Goal: Transaction & Acquisition: Obtain resource

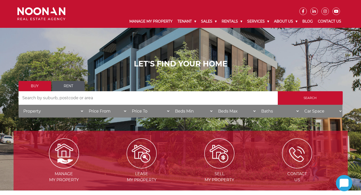
scroll to position [12, 0]
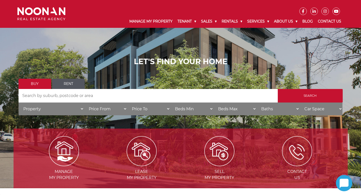
click at [74, 83] on link "Rent" at bounding box center [68, 84] width 33 height 10
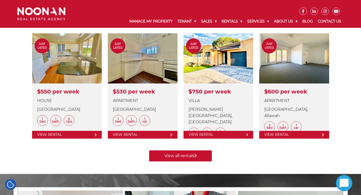
scroll to position [200, 0]
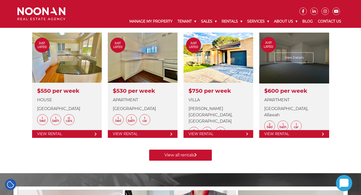
click at [289, 59] on link at bounding box center [294, 85] width 70 height 105
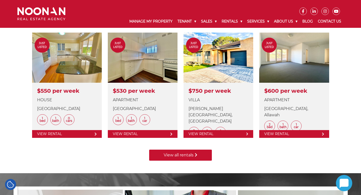
click at [170, 155] on link "View all rentals" at bounding box center [180, 155] width 63 height 11
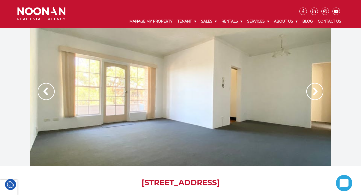
click at [315, 92] on img at bounding box center [314, 91] width 17 height 17
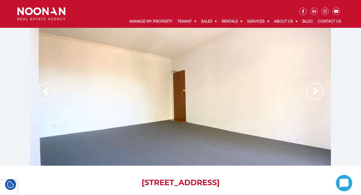
click at [315, 92] on img at bounding box center [314, 91] width 17 height 17
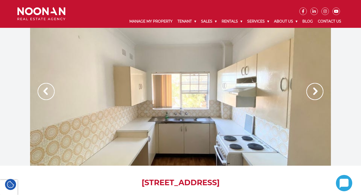
click at [315, 92] on img at bounding box center [314, 91] width 17 height 17
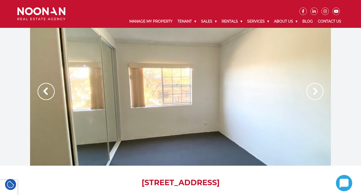
click at [315, 92] on img at bounding box center [314, 91] width 17 height 17
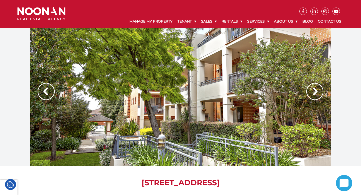
click at [311, 91] on img at bounding box center [314, 91] width 17 height 17
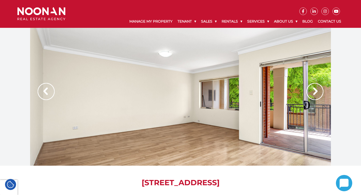
click at [311, 91] on img at bounding box center [314, 91] width 17 height 17
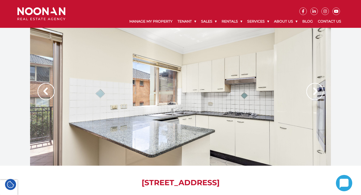
click at [311, 91] on img at bounding box center [314, 91] width 17 height 17
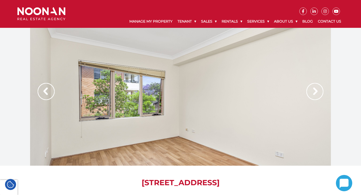
click at [311, 91] on img at bounding box center [314, 91] width 17 height 17
